Goal: Information Seeking & Learning: Learn about a topic

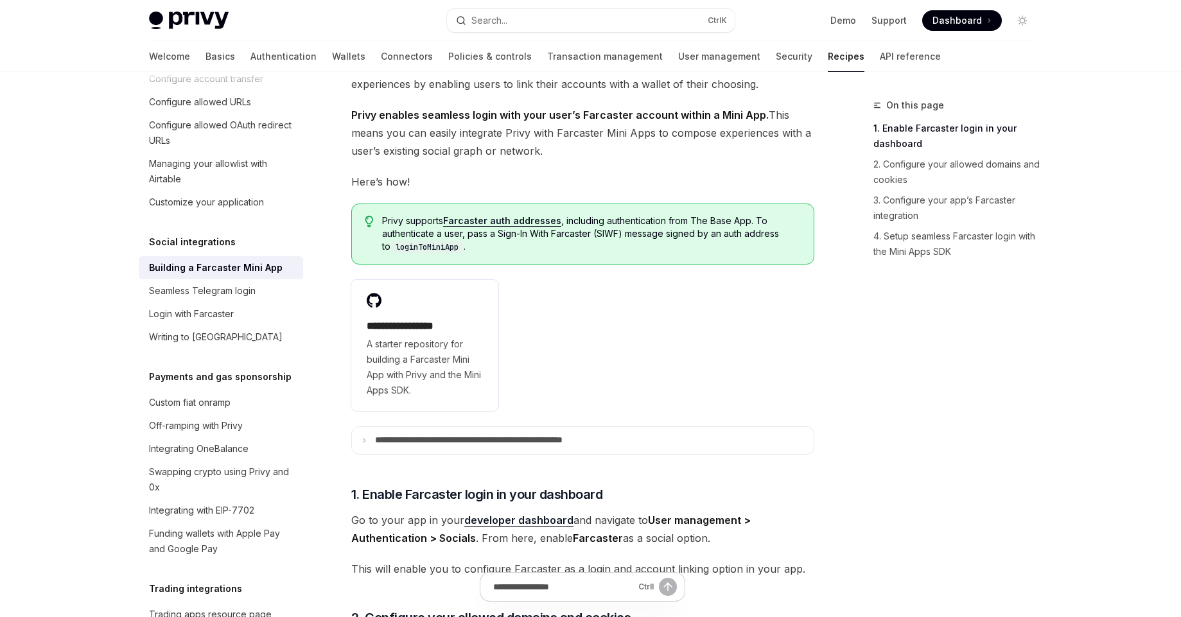
scroll to position [89, 0]
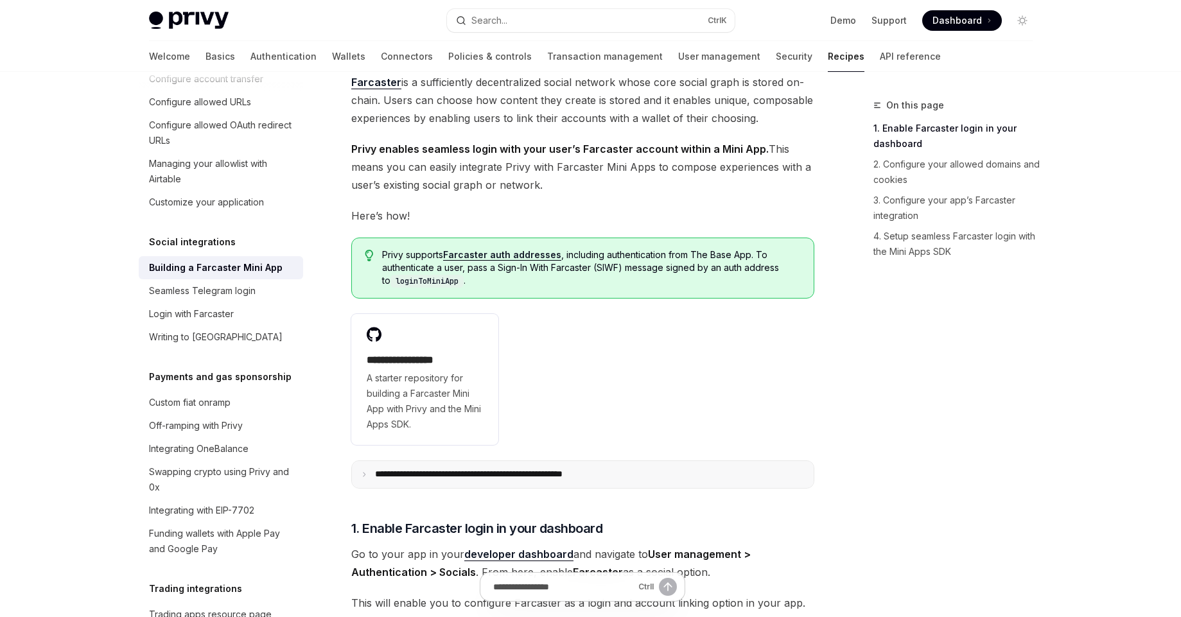
click at [615, 474] on p "**********" at bounding box center [506, 475] width 263 height 12
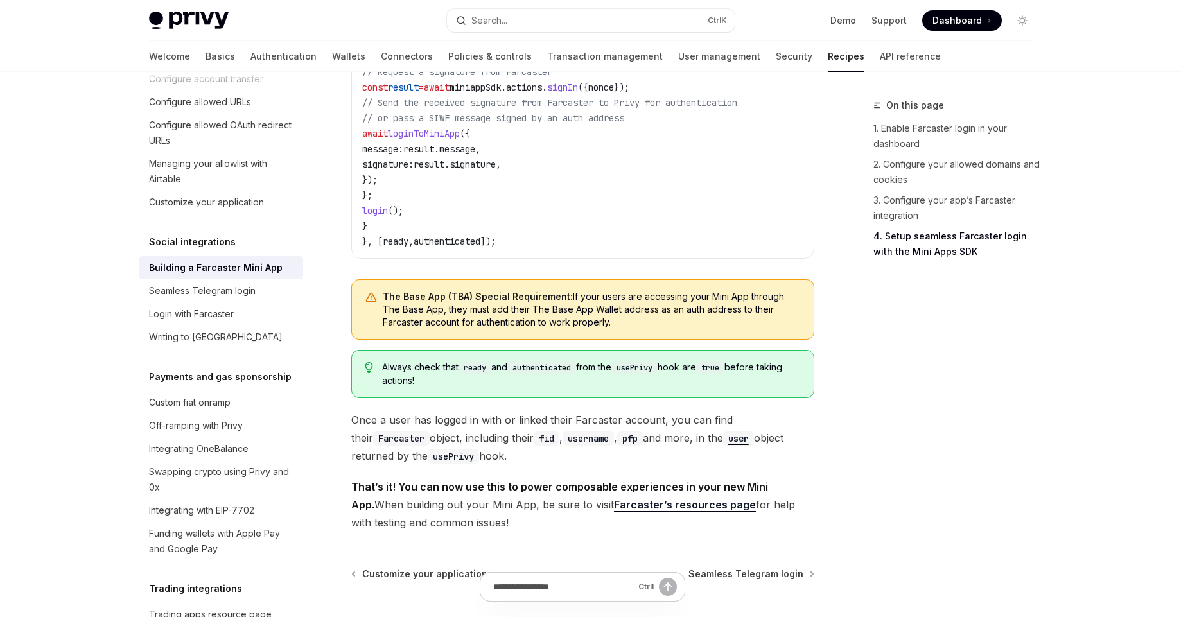
scroll to position [2139, 0]
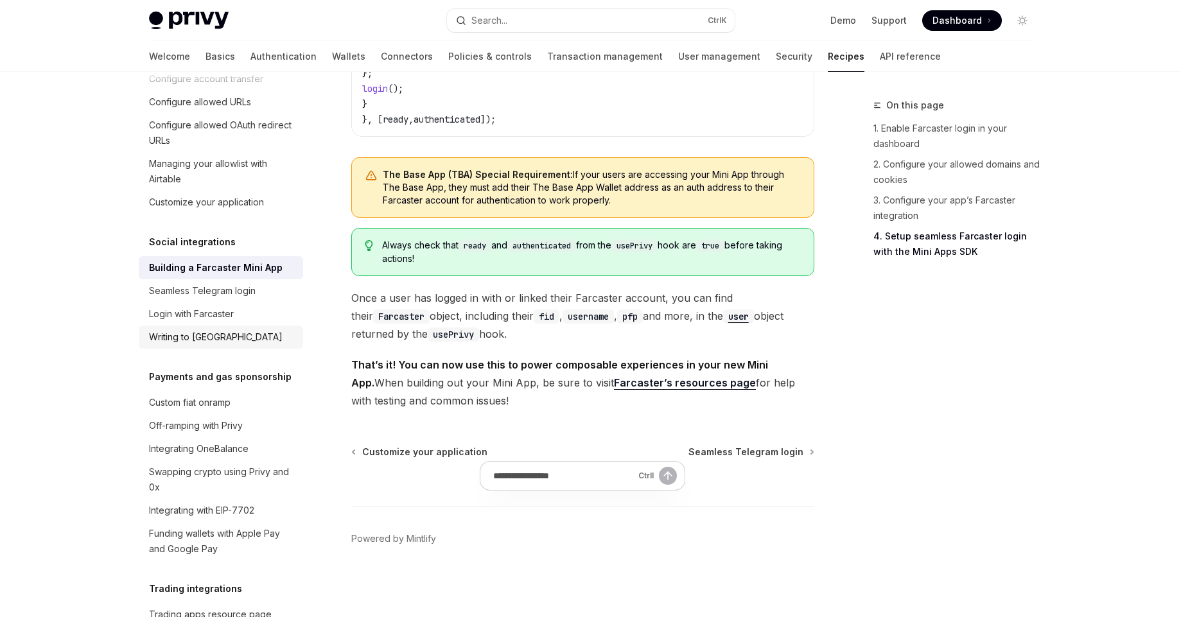
click at [195, 345] on div "Writing to [GEOGRAPHIC_DATA]" at bounding box center [216, 336] width 134 height 15
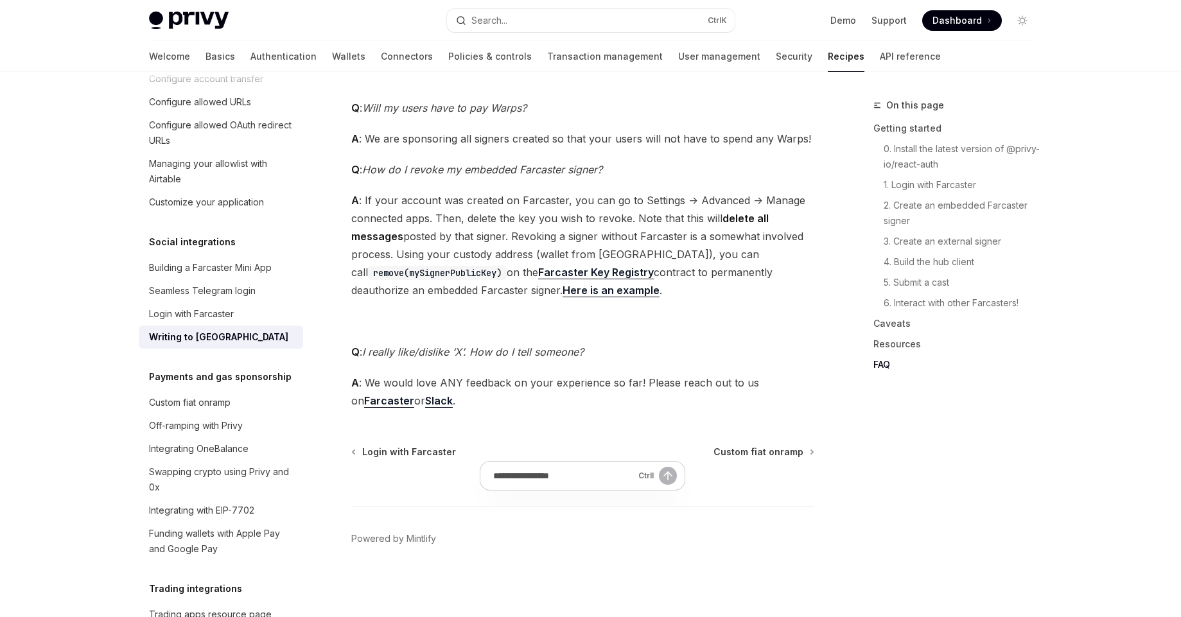
scroll to position [3450, 0]
click at [241, 275] on div "Building a Farcaster Mini App" at bounding box center [210, 267] width 123 height 15
type textarea "*"
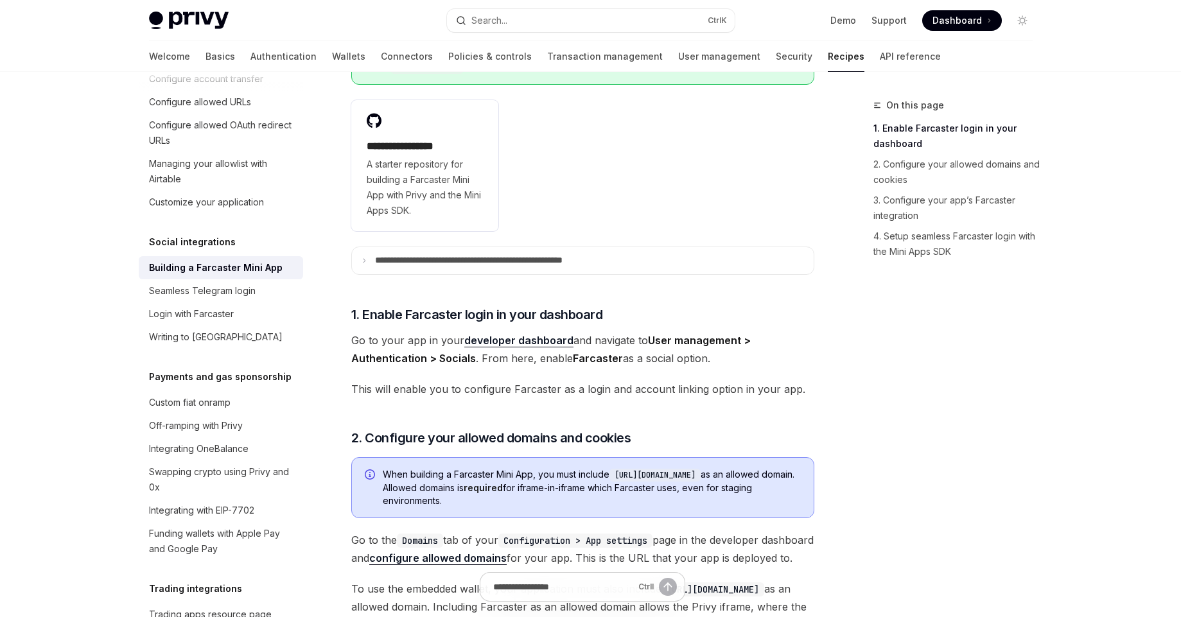
scroll to position [332, 0]
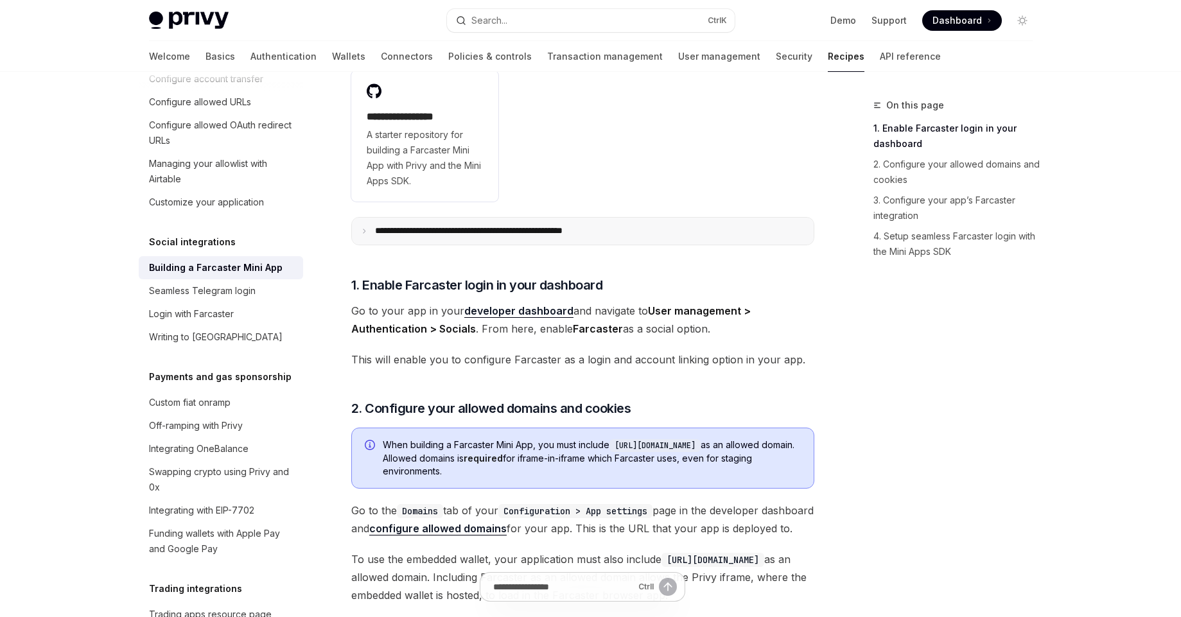
click at [521, 224] on summary "**********" at bounding box center [583, 231] width 462 height 27
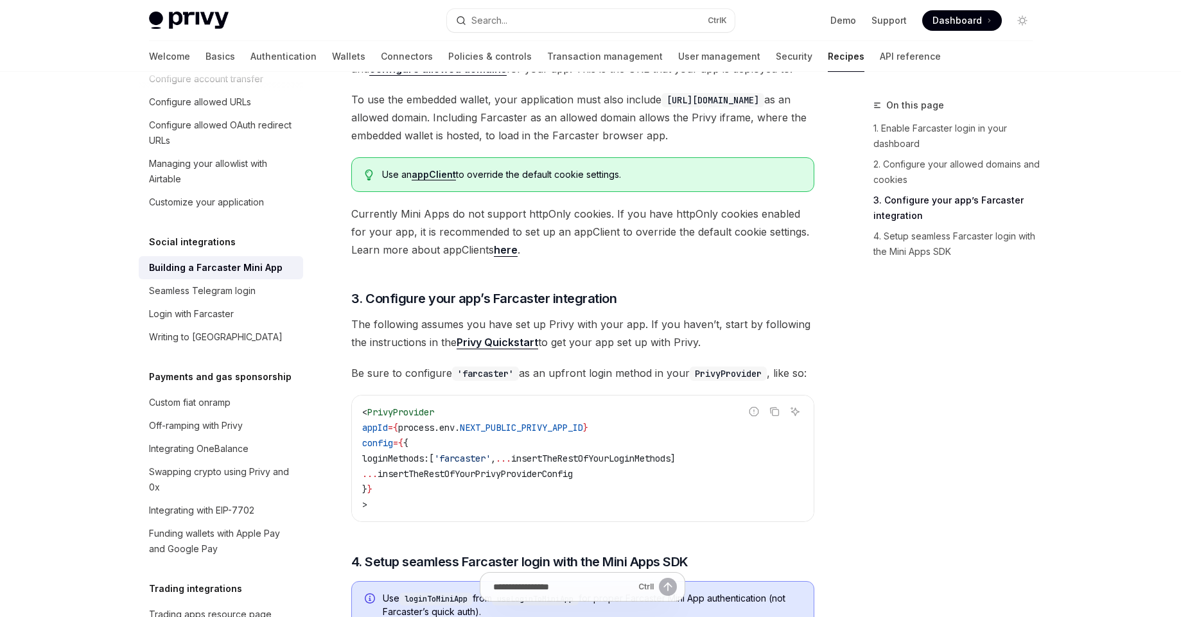
scroll to position [835, 0]
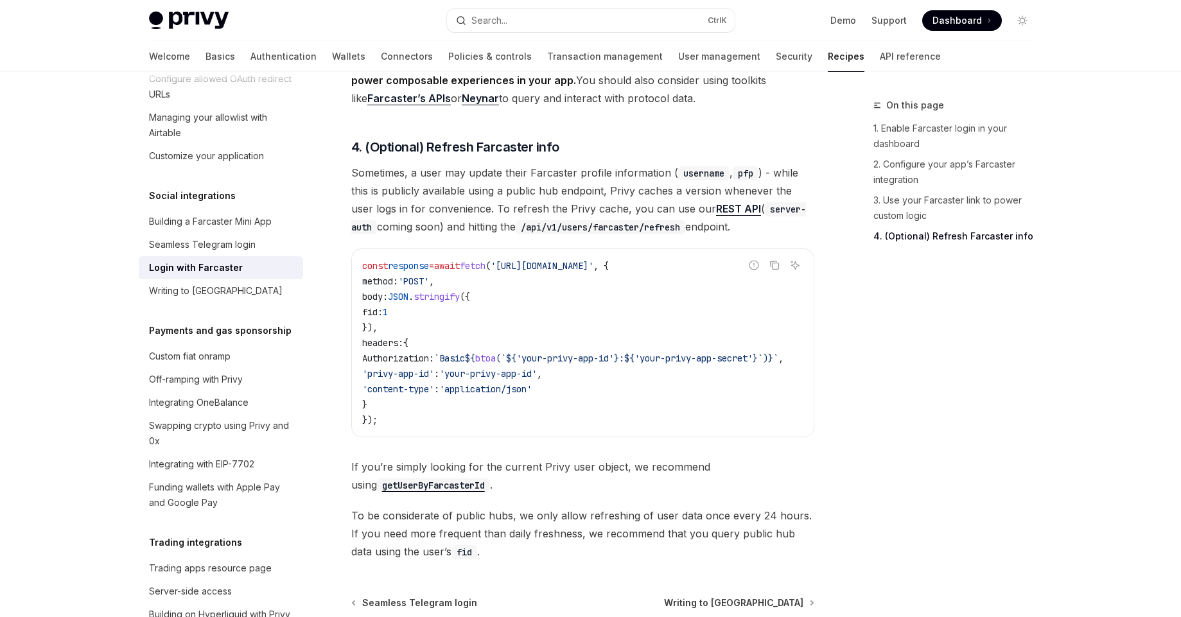
scroll to position [801, 0]
